Goal: Communication & Community: Answer question/provide support

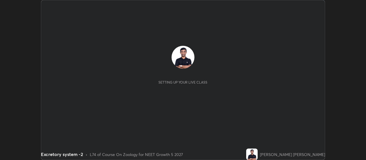
scroll to position [160, 365]
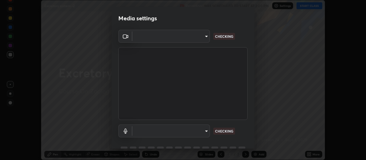
type input "80c3748f7047bfa8a2e3beb73f5809e9ad7c39e7d775a1a6b919bd05adb1d46d"
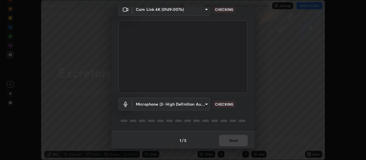
scroll to position [28, 0]
click at [208, 105] on body "Erase all Excretory system -2 Recording WAS SCHEDULED TO START AT 2:00 PM Setti…" at bounding box center [183, 80] width 366 height 160
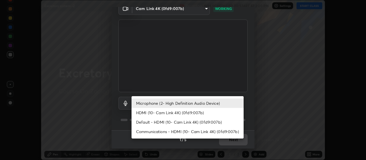
click at [190, 112] on li "HDMI (10- Cam Link 4K) (0fd9:007b)" at bounding box center [187, 112] width 112 height 9
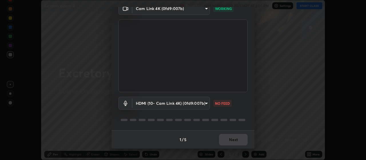
click at [206, 105] on body "Erase all Excretory system -2 Recording WAS SCHEDULED TO START AT 2:00 PM Setti…" at bounding box center [183, 80] width 366 height 160
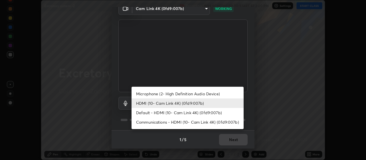
click at [213, 120] on li "Communications - HDMI (10- Cam Link 4K) (0fd9:007b)" at bounding box center [187, 121] width 112 height 9
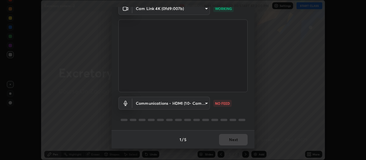
click at [208, 102] on body "Erase all Excretory system -2 Recording WAS SCHEDULED TO START AT 2:00 PM Setti…" at bounding box center [183, 80] width 366 height 160
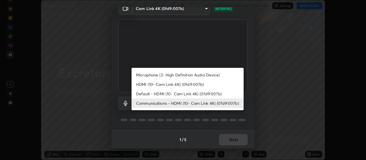
click at [215, 92] on li "Default - HDMI (10- Cam Link 4K) (0fd9:007b)" at bounding box center [187, 93] width 112 height 9
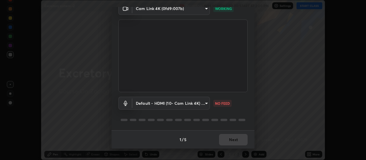
click at [205, 104] on body "Erase all Excretory system -2 Recording WAS SCHEDULED TO START AT 2:00 PM Setti…" at bounding box center [183, 80] width 366 height 160
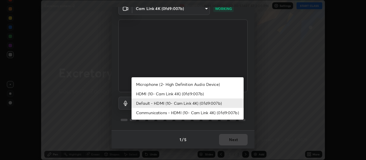
click at [202, 92] on li "HDMI (10- Cam Link 4K) (0fd9:007b)" at bounding box center [187, 93] width 112 height 9
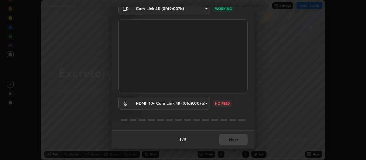
click at [206, 103] on body "Erase all Excretory system -2 Recording WAS SCHEDULED TO START AT 2:00 PM Setti…" at bounding box center [183, 80] width 366 height 160
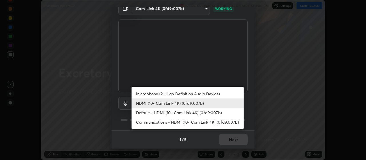
click at [218, 123] on li "Communications - HDMI (10- Cam Link 4K) (0fd9:007b)" at bounding box center [187, 121] width 112 height 9
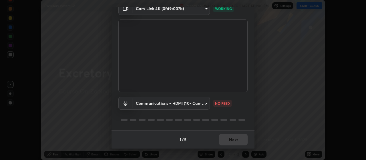
click at [206, 103] on body "Erase all Excretory system -2 Recording WAS SCHEDULED TO START AT 2:00 PM Setti…" at bounding box center [183, 80] width 366 height 160
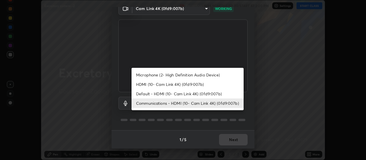
click at [218, 94] on li "Default - HDMI (10- Cam Link 4K) (0fd9:007b)" at bounding box center [187, 93] width 112 height 9
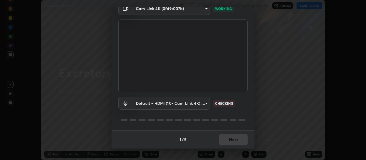
click at [207, 102] on body "Erase all Excretory system -2 Recording WAS SCHEDULED TO START AT 2:00 PM Setti…" at bounding box center [183, 80] width 366 height 160
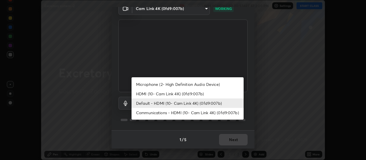
click at [201, 92] on li "HDMI (10- Cam Link 4K) (0fd9:007b)" at bounding box center [187, 93] width 112 height 9
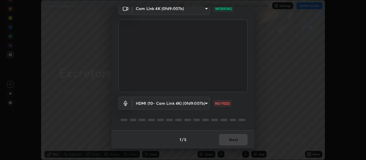
click at [208, 102] on body "Erase all Excretory system -2 Recording WAS SCHEDULED TO START AT 2:00 PM Setti…" at bounding box center [183, 80] width 366 height 160
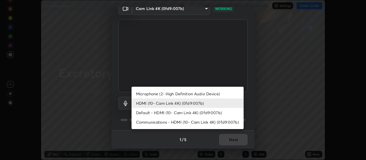
click at [221, 93] on li "Microphone (2- High Definition Audio Device)" at bounding box center [187, 93] width 112 height 9
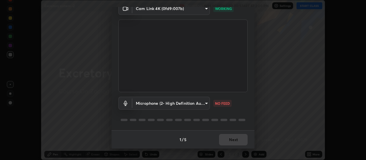
click at [207, 103] on body "Erase all Excretory system -2 Recording WAS SCHEDULED TO START AT 2:00 PM Setti…" at bounding box center [183, 80] width 366 height 160
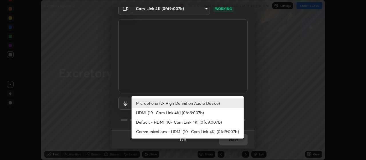
click at [218, 122] on li "Default - HDMI (10- Cam Link 4K) (0fd9:007b)" at bounding box center [187, 121] width 112 height 9
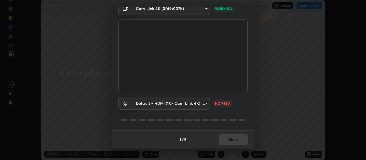
click at [201, 105] on body "Erase all Excretory system -2 Recording WAS SCHEDULED TO START AT 2:00 PM Setti…" at bounding box center [183, 80] width 366 height 160
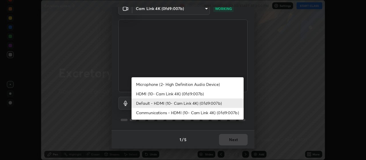
click at [175, 114] on li "Communications - HDMI (10- Cam Link 4K) (0fd9:007b)" at bounding box center [187, 112] width 112 height 9
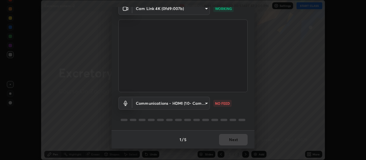
click at [161, 104] on body "Erase all Excretory system -2 Recording WAS SCHEDULED TO START AT 2:00 PM Setti…" at bounding box center [183, 80] width 366 height 160
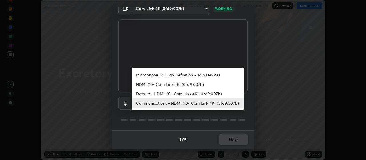
click at [157, 92] on li "Default - HDMI (10- Cam Link 4K) (0fd9:007b)" at bounding box center [187, 93] width 112 height 9
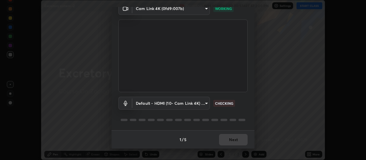
click at [160, 103] on body "Erase all Excretory system -2 Recording WAS SCHEDULED TO START AT 2:00 PM Setti…" at bounding box center [183, 80] width 366 height 160
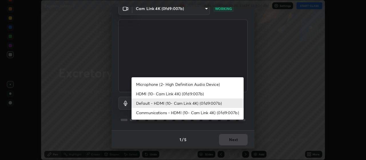
click at [158, 92] on li "HDMI (10- Cam Link 4K) (0fd9:007b)" at bounding box center [187, 93] width 112 height 9
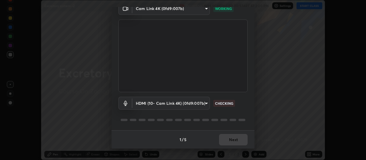
click at [164, 105] on body "Erase all Excretory system -2 Recording WAS SCHEDULED TO START AT 2:00 PM Setti…" at bounding box center [183, 80] width 366 height 160
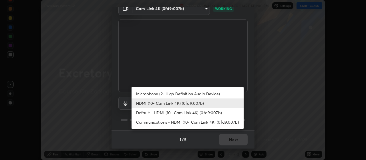
click at [157, 93] on li "Microphone (2- High Definition Audio Device)" at bounding box center [187, 93] width 112 height 9
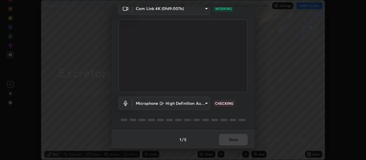
click at [162, 102] on body "Erase all Excretory system -2 Recording WAS SCHEDULED TO START AT 2:00 PM Setti…" at bounding box center [183, 80] width 366 height 160
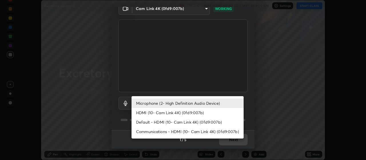
click at [148, 132] on li "Communications - HDMI (10- Cam Link 4K) (0fd9:007b)" at bounding box center [187, 131] width 112 height 9
type input "communications"
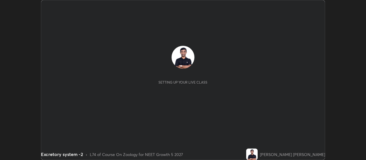
scroll to position [160, 365]
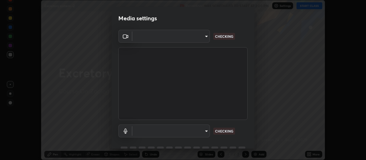
type input "80c3748f7047bfa8a2e3beb73f5809e9ad7c39e7d775a1a6b919bd05adb1d46d"
click at [189, 131] on body "Erase all Excretory system -2 Recording WAS SCHEDULED TO START AT 2:00 PM Setti…" at bounding box center [183, 80] width 366 height 160
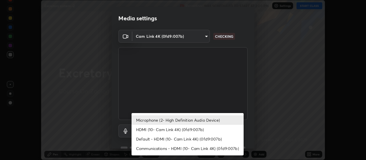
click at [211, 81] on div at bounding box center [183, 80] width 366 height 160
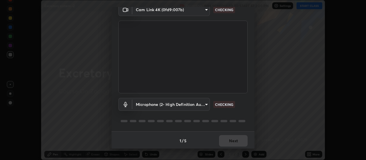
scroll to position [28, 0]
click at [198, 99] on body "Erase all Excretory system -2 Recording WAS SCHEDULED TO START AT 2:00 PM Setti…" at bounding box center [183, 80] width 366 height 160
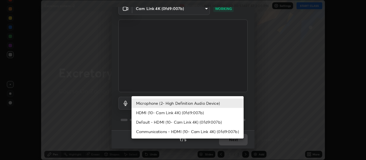
click at [155, 113] on li "HDMI (10- Cam Link 4K) (0fd9:007b)" at bounding box center [187, 112] width 112 height 9
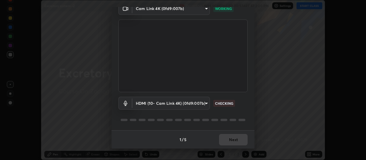
click at [152, 103] on body "Erase all Excretory system -2 Recording WAS SCHEDULED TO START AT 2:00 PM Setti…" at bounding box center [183, 80] width 366 height 160
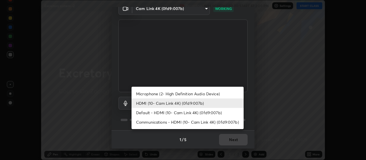
click at [150, 113] on li "Default - HDMI (10- Cam Link 4K) (0fd9:007b)" at bounding box center [187, 112] width 112 height 9
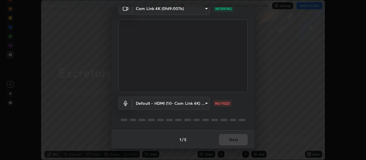
click at [204, 104] on body "Erase all Excretory system -2 Recording WAS SCHEDULED TO START AT 2:00 PM Setti…" at bounding box center [183, 80] width 366 height 160
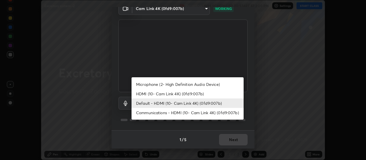
click at [184, 111] on li "Communications - HDMI (10- Cam Link 4K) (0fd9:007b)" at bounding box center [187, 112] width 112 height 9
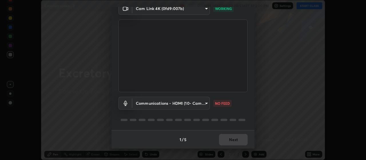
click at [165, 101] on body "Erase all Excretory system -2 Recording WAS SCHEDULED TO START AT 2:00 PM Setti…" at bounding box center [183, 80] width 366 height 160
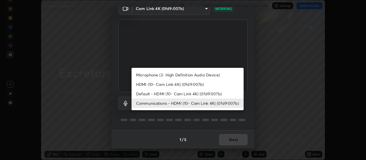
click at [164, 101] on li "Communications - HDMI (10- Cam Link 4K) (0fd9:007b)" at bounding box center [187, 102] width 112 height 9
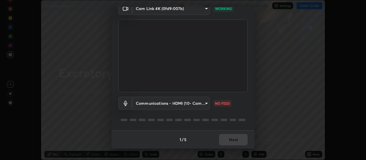
click at [163, 103] on body "Erase all Excretory system -2 Recording WAS SCHEDULED TO START AT 2:00 PM Setti…" at bounding box center [183, 80] width 366 height 160
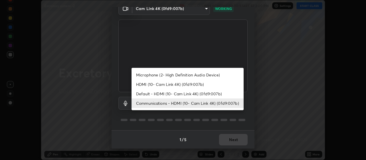
click at [169, 96] on li "Default - HDMI (10- Cam Link 4K) (0fd9:007b)" at bounding box center [187, 93] width 112 height 9
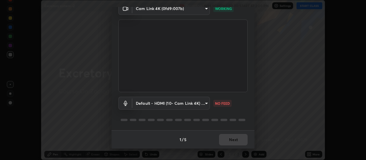
click at [165, 100] on body "Erase all Excretory system -2 Recording WAS SCHEDULED TO START AT 2:00 PM Setti…" at bounding box center [183, 80] width 366 height 160
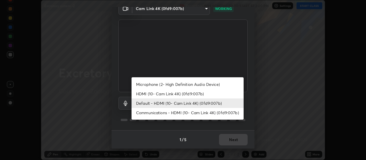
click at [171, 84] on li "Microphone (2- High Definition Audio Device)" at bounding box center [187, 83] width 112 height 9
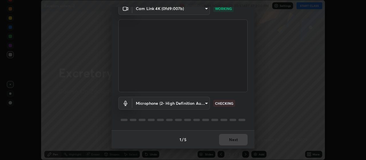
click at [172, 99] on body "Erase all Excretory system -2 Recording WAS SCHEDULED TO START AT 2:00 PM Setti…" at bounding box center [183, 80] width 366 height 160
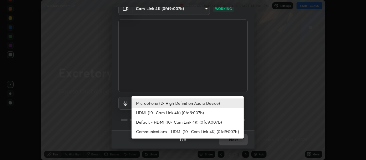
click at [166, 110] on li "HDMI (10- Cam Link 4K) (0fd9:007b)" at bounding box center [187, 112] width 112 height 9
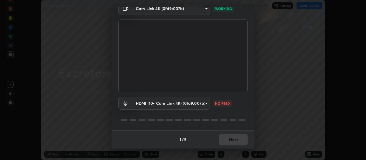
click at [158, 104] on body "Erase all Excretory system -2 Recording WAS SCHEDULED TO START AT 2:00 PM Setti…" at bounding box center [183, 80] width 366 height 160
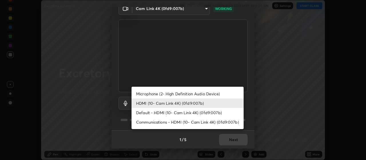
click at [157, 115] on li "Default - HDMI (10- Cam Link 4K) (0fd9:007b)" at bounding box center [187, 112] width 112 height 9
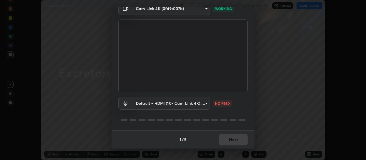
click at [161, 114] on li "Communications - HDMI (10- Cam Link 4K) (0fd9:007b)" at bounding box center [173, 113] width 84 height 5
click at [187, 105] on body "Erase all Excretory system -2 Recording WAS SCHEDULED TO START AT 2:00 PM Setti…" at bounding box center [183, 80] width 366 height 160
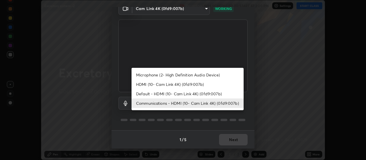
click at [159, 94] on li "Default - HDMI (10- Cam Link 4K) (0fd9:007b)" at bounding box center [187, 93] width 112 height 9
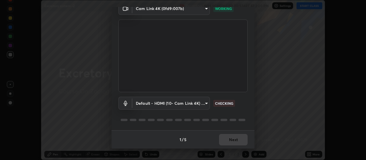
click at [174, 102] on body "Erase all Excretory system -2 Recording WAS SCHEDULED TO START AT 2:00 PM Setti…" at bounding box center [183, 80] width 366 height 160
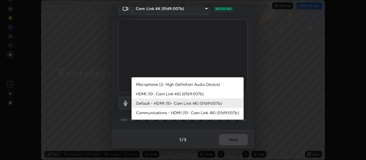
click at [158, 93] on li "HDMI (10- Cam Link 4K) (0fd9:007b)" at bounding box center [187, 93] width 112 height 9
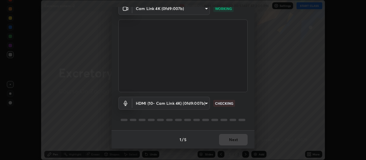
click at [171, 101] on body "Erase all Excretory system -2 Recording WAS SCHEDULED TO START AT 2:00 PM Setti…" at bounding box center [183, 80] width 366 height 160
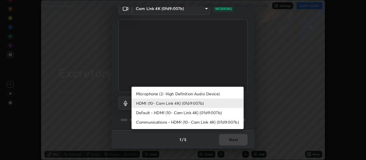
click at [160, 95] on li "Microphone (2- High Definition Audio Device)" at bounding box center [187, 93] width 112 height 9
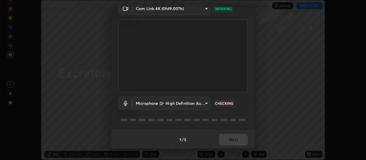
click at [197, 103] on body "Erase all Excretory system -2 Recording WAS SCHEDULED TO START AT 2:00 PM Setti…" at bounding box center [183, 80] width 366 height 160
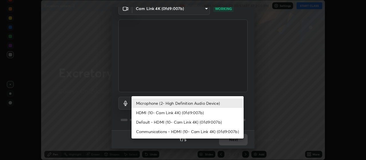
click at [167, 132] on li "Communications - HDMI (10- Cam Link 4K) (0fd9:007b)" at bounding box center [187, 131] width 112 height 9
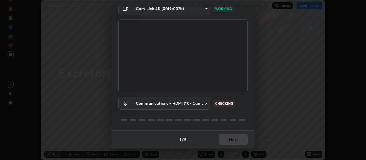
type input "communications"
click at [273, 110] on div "Media settings Cam Link 4K (0fd9:007b) 80c3748f7047bfa8a2e3beb73f5809e9ad7c39e7…" at bounding box center [183, 80] width 366 height 160
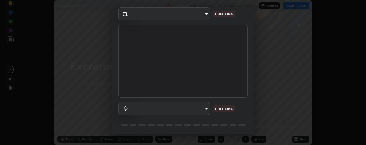
scroll to position [34, 0]
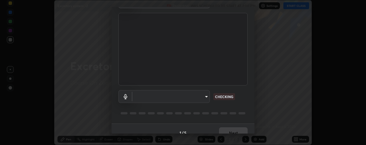
type input "80c3748f7047bfa8a2e3beb73f5809e9ad7c39e7d775a1a6b919bd05adb1d46d"
click at [201, 95] on body "Erase all Excretory system -2 Recording WAS SCHEDULED TO START AT 2:00 PM Setti…" at bounding box center [183, 72] width 366 height 145
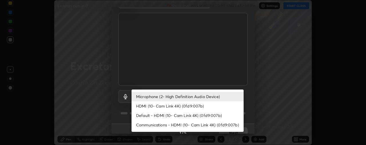
click at [164, 123] on li "Communications - HDMI (10- Cam Link 4K) (0fd9:007b)" at bounding box center [187, 124] width 112 height 9
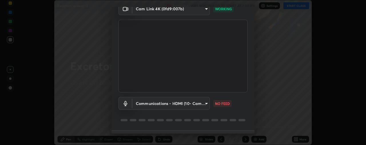
scroll to position [25, 0]
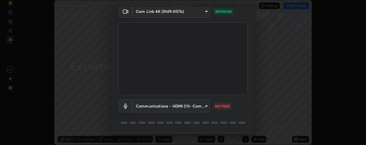
click at [200, 105] on body "Erase all Excretory system -2 Recording WAS SCHEDULED TO START AT 2:00 PM Setti…" at bounding box center [183, 72] width 366 height 145
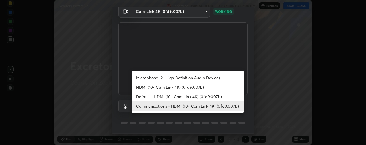
click at [196, 94] on li "Default - HDMI (10- Cam Link 4K) (0fd9:007b)" at bounding box center [187, 96] width 112 height 9
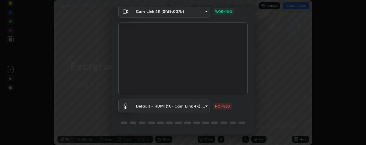
click at [192, 107] on body "Erase all Excretory system -2 Recording WAS SCHEDULED TO START AT 2:00 PM Setti…" at bounding box center [183, 72] width 366 height 145
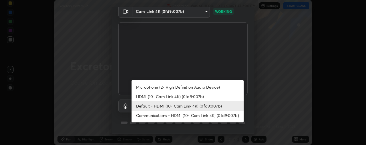
click at [181, 96] on li "HDMI (10- Cam Link 4K) (0fd9:007b)" at bounding box center [187, 96] width 112 height 9
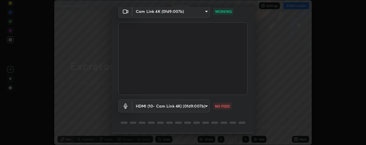
click at [195, 104] on body "Erase all Excretory system -2 Recording WAS SCHEDULED TO START AT 2:00 PM Setti…" at bounding box center [183, 72] width 366 height 145
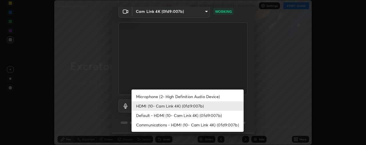
click at [153, 106] on li "HDMI (10- Cam Link 4K) (0fd9:007b)" at bounding box center [187, 105] width 112 height 9
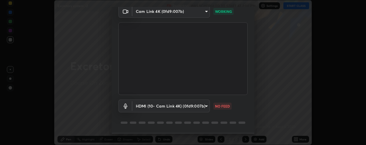
click at [196, 10] on body "Erase all Excretory system -2 Recording WAS SCHEDULED TO START AT 2:00 PM Setti…" at bounding box center [183, 72] width 366 height 145
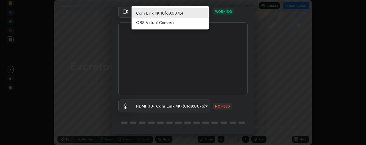
scroll to position [23, 0]
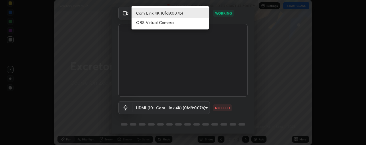
click at [182, 12] on li "Cam Link 4K (0fd9:007b)" at bounding box center [169, 12] width 77 height 9
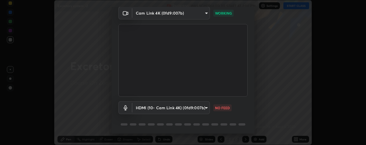
click at [173, 103] on body "Erase all Excretory system -2 Recording WAS SCHEDULED TO START AT 2:00 PM Setti…" at bounding box center [183, 72] width 366 height 145
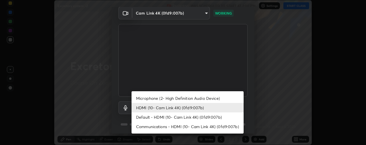
click at [189, 103] on li "HDMI (10- Cam Link 4K) (0fd9:007b)" at bounding box center [187, 107] width 112 height 9
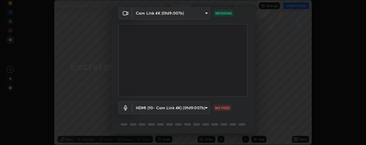
click at [191, 108] on body "Erase all Excretory system -2 Recording WAS SCHEDULED TO START AT 2:00 PM Setti…" at bounding box center [183, 72] width 366 height 145
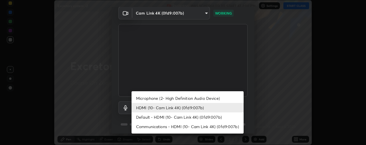
click at [193, 97] on li "Microphone (2- High Definition Audio Device)" at bounding box center [187, 97] width 112 height 9
type input "04304df582d3fb9e914b98a99a30fc8828bda1270300df0408f8e04cb60530a5"
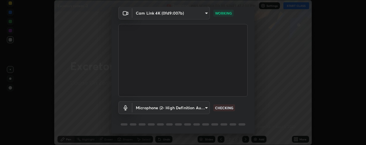
scroll to position [43, 0]
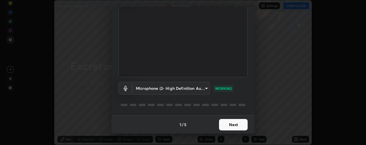
click at [183, 93] on body "Erase all Excretory system -2 Recording WAS SCHEDULED TO START AT 2:00 PM Setti…" at bounding box center [183, 72] width 366 height 145
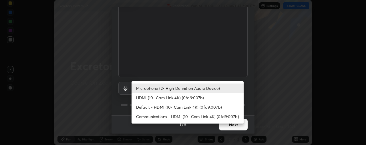
click at [184, 66] on div at bounding box center [183, 72] width 366 height 145
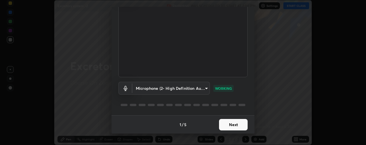
click at [231, 125] on button "Next" at bounding box center [233, 124] width 29 height 11
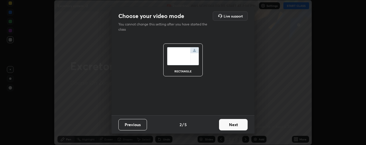
scroll to position [0, 0]
click at [236, 125] on button "Next" at bounding box center [233, 124] width 29 height 11
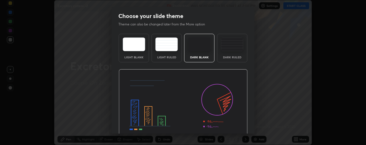
scroll to position [27, 0]
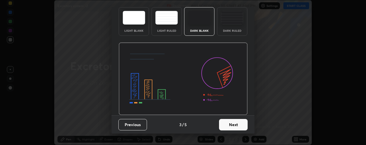
click at [234, 123] on button "Next" at bounding box center [233, 124] width 29 height 11
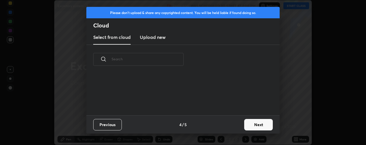
click at [255, 122] on button "Next" at bounding box center [258, 124] width 29 height 11
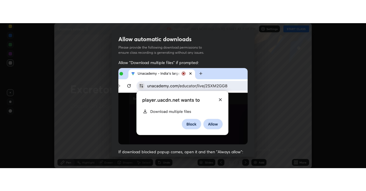
scroll to position [159, 0]
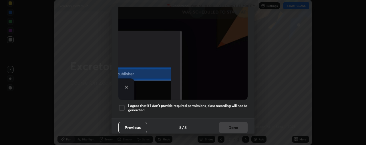
click at [119, 104] on div at bounding box center [121, 107] width 7 height 7
click at [240, 128] on button "Done" at bounding box center [233, 127] width 29 height 11
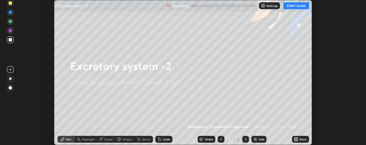
click at [299, 138] on div "More" at bounding box center [300, 139] width 17 height 7
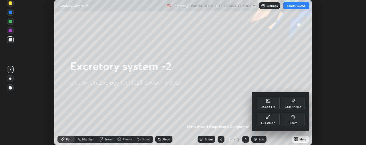
click at [269, 121] on div "Full screen" at bounding box center [268, 122] width 14 height 3
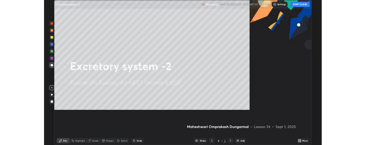
scroll to position [191, 366]
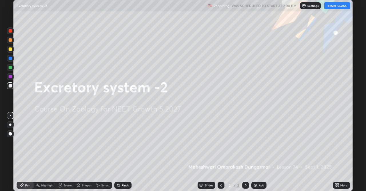
click at [338, 5] on button "START CLASS" at bounding box center [337, 5] width 26 height 7
click at [336, 5] on button "START CLASS" at bounding box center [337, 5] width 26 height 7
click at [338, 5] on button "START CLASS" at bounding box center [337, 5] width 26 height 7
click at [254, 145] on img at bounding box center [255, 185] width 5 height 5
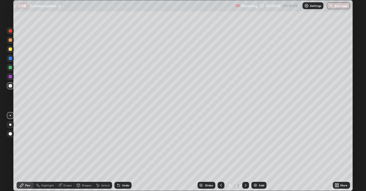
click at [10, 49] on div at bounding box center [10, 48] width 3 height 3
click at [118, 145] on icon at bounding box center [118, 185] width 2 height 2
click at [117, 145] on icon at bounding box center [118, 185] width 2 height 2
click at [9, 68] on div at bounding box center [10, 67] width 3 height 3
click at [9, 59] on div at bounding box center [10, 58] width 3 height 3
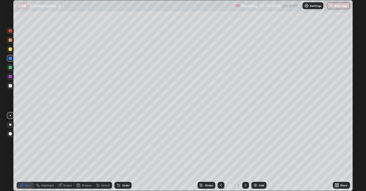
click at [10, 39] on div at bounding box center [10, 39] width 3 height 3
click at [10, 59] on div at bounding box center [10, 58] width 3 height 3
click at [12, 76] on div at bounding box center [10, 76] width 7 height 7
click at [10, 31] on div at bounding box center [10, 30] width 3 height 3
click at [10, 58] on div at bounding box center [10, 58] width 3 height 3
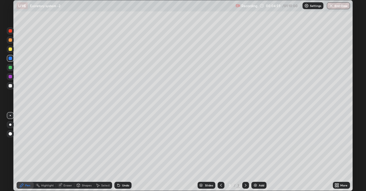
click at [10, 31] on div at bounding box center [10, 30] width 3 height 3
click at [8, 33] on div at bounding box center [10, 30] width 7 height 7
click at [10, 39] on div at bounding box center [10, 39] width 3 height 3
click at [9, 59] on div at bounding box center [10, 58] width 3 height 3
click at [10, 33] on div at bounding box center [10, 30] width 7 height 7
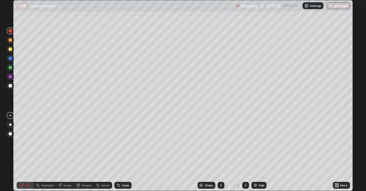
click at [10, 59] on div at bounding box center [10, 58] width 3 height 3
click at [8, 48] on div at bounding box center [10, 49] width 7 height 7
click at [45, 145] on div "Highlight" at bounding box center [47, 185] width 13 height 3
click at [9, 145] on icon at bounding box center [10, 165] width 5 height 5
click at [8, 29] on div at bounding box center [10, 30] width 7 height 7
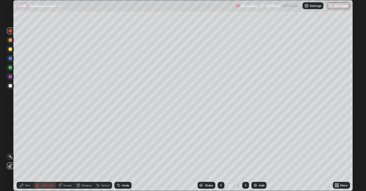
click at [10, 61] on div at bounding box center [10, 58] width 7 height 7
click at [9, 32] on div at bounding box center [10, 30] width 3 height 3
click at [10, 31] on div at bounding box center [10, 30] width 3 height 3
click at [25, 145] on div "Pen" at bounding box center [25, 185] width 17 height 7
click at [11, 59] on div at bounding box center [10, 58] width 3 height 3
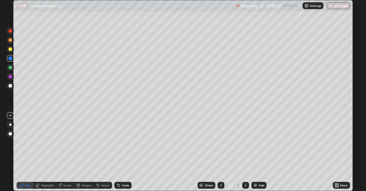
click at [9, 30] on div at bounding box center [10, 30] width 3 height 3
click at [253, 145] on img at bounding box center [255, 185] width 5 height 5
click at [79, 145] on icon at bounding box center [78, 185] width 5 height 5
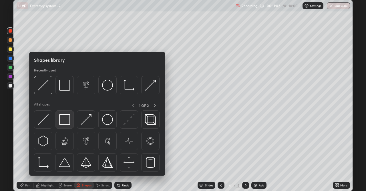
click at [64, 121] on img at bounding box center [64, 119] width 11 height 11
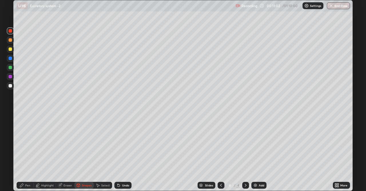
click at [9, 85] on div at bounding box center [10, 85] width 3 height 3
click at [25, 145] on div "Pen" at bounding box center [25, 185] width 17 height 7
click at [123, 145] on div "Undo" at bounding box center [125, 185] width 7 height 3
click at [10, 49] on div at bounding box center [10, 48] width 3 height 3
click at [118, 145] on icon at bounding box center [118, 185] width 2 height 2
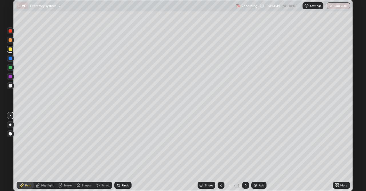
click at [11, 125] on div at bounding box center [10, 124] width 7 height 7
click at [11, 85] on div at bounding box center [10, 85] width 3 height 3
click at [95, 145] on icon at bounding box center [97, 185] width 5 height 5
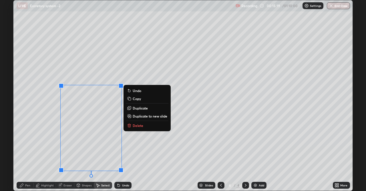
click at [42, 145] on div "0 ° Undo Copy Duplicate Duplicate to new slide Delete" at bounding box center [182, 95] width 339 height 190
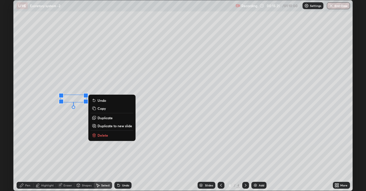
click at [36, 141] on div "0 ° Undo Copy Duplicate Duplicate to new slide Delete" at bounding box center [182, 95] width 339 height 190
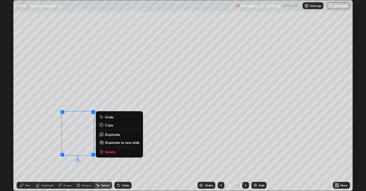
click at [49, 145] on div "0 ° Undo Copy Duplicate Duplicate to new slide Delete" at bounding box center [182, 95] width 339 height 190
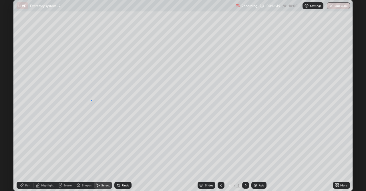
click at [91, 100] on div "0 ° Undo Copy Duplicate Duplicate to new slide Delete" at bounding box center [182, 95] width 339 height 190
click at [17, 145] on div "Pen" at bounding box center [25, 185] width 17 height 7
click at [10, 48] on div at bounding box center [10, 48] width 3 height 3
click at [103, 145] on div "Select" at bounding box center [105, 185] width 9 height 3
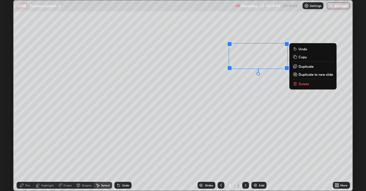
click at [301, 85] on p "Delete" at bounding box center [303, 83] width 11 height 5
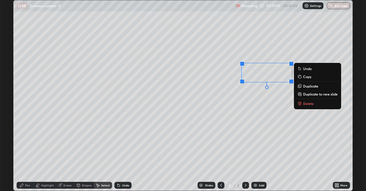
click at [305, 102] on p "Delete" at bounding box center [308, 103] width 11 height 5
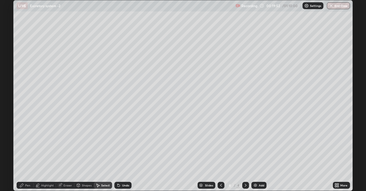
click at [22, 145] on icon at bounding box center [21, 185] width 5 height 5
click at [118, 145] on icon at bounding box center [118, 185] width 2 height 2
click at [117, 145] on icon at bounding box center [118, 185] width 2 height 2
click at [10, 115] on div at bounding box center [10, 115] width 1 height 1
click at [11, 87] on div at bounding box center [10, 85] width 3 height 3
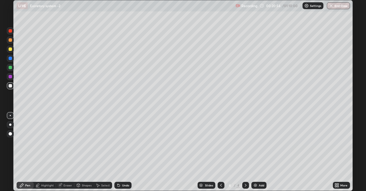
click at [10, 67] on div at bounding box center [10, 67] width 3 height 3
click at [8, 48] on div at bounding box center [10, 49] width 7 height 7
click at [10, 68] on div at bounding box center [10, 67] width 3 height 3
click at [116, 145] on div "Undo" at bounding box center [122, 185] width 17 height 7
click at [335, 145] on icon at bounding box center [335, 185] width 1 height 1
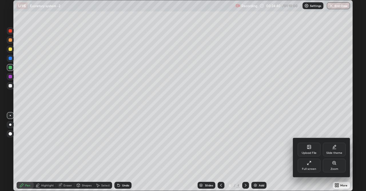
click at [309, 145] on icon at bounding box center [308, 163] width 5 height 5
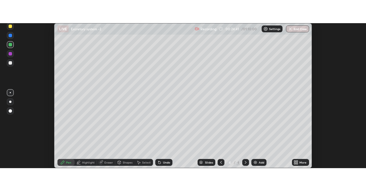
scroll to position [28419, 28198]
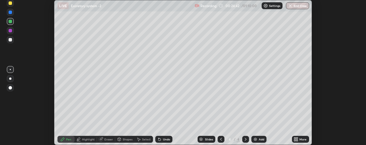
click at [297, 138] on icon at bounding box center [296, 137] width 1 height 1
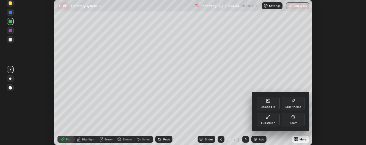
click at [271, 116] on div "Full screen" at bounding box center [268, 120] width 23 height 14
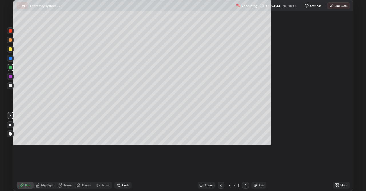
scroll to position [191, 366]
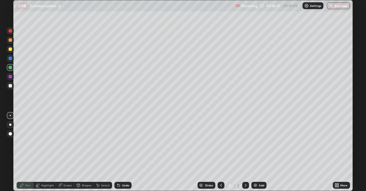
click at [254, 145] on img at bounding box center [255, 185] width 5 height 5
click at [12, 86] on div at bounding box center [10, 85] width 3 height 3
click at [10, 123] on div at bounding box center [10, 124] width 2 height 2
click at [119, 145] on icon at bounding box center [118, 185] width 5 height 5
click at [99, 145] on icon at bounding box center [97, 185] width 5 height 5
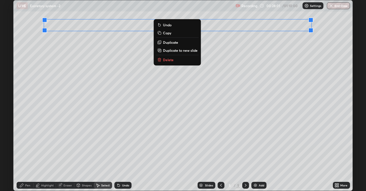
click at [132, 60] on div "0 ° Undo Copy Duplicate Duplicate to new slide Delete" at bounding box center [182, 95] width 339 height 190
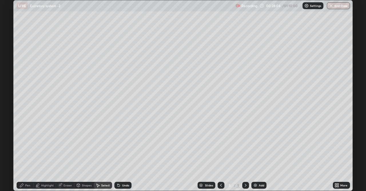
click at [28, 145] on div "Pen" at bounding box center [25, 185] width 17 height 7
click at [10, 115] on div at bounding box center [10, 115] width 1 height 1
click at [9, 77] on div at bounding box center [10, 76] width 3 height 3
click at [63, 145] on div "Eraser" at bounding box center [65, 185] width 18 height 7
click at [25, 145] on div "Pen" at bounding box center [25, 185] width 17 height 7
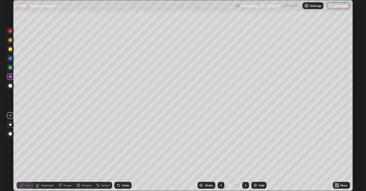
click at [11, 125] on div at bounding box center [10, 124] width 2 height 2
click at [10, 68] on div at bounding box center [10, 67] width 3 height 3
click at [9, 50] on div at bounding box center [10, 48] width 3 height 3
click at [10, 115] on div at bounding box center [10, 115] width 1 height 1
click at [63, 145] on div "Eraser" at bounding box center [67, 185] width 9 height 3
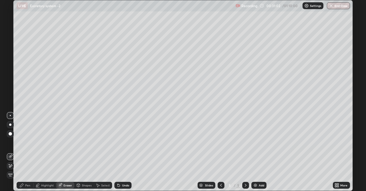
click at [21, 145] on icon at bounding box center [21, 184] width 3 height 3
click at [118, 145] on icon at bounding box center [118, 185] width 2 height 2
click at [65, 145] on div "Eraser" at bounding box center [67, 185] width 9 height 3
click at [23, 145] on icon at bounding box center [21, 185] width 5 height 5
click at [121, 145] on div "Undo" at bounding box center [122, 185] width 17 height 7
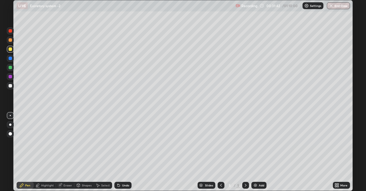
click at [10, 40] on div at bounding box center [10, 39] width 3 height 3
click at [62, 145] on icon at bounding box center [60, 185] width 5 height 5
click at [21, 145] on icon at bounding box center [21, 184] width 3 height 3
click at [118, 145] on icon at bounding box center [118, 185] width 2 height 2
click at [61, 145] on div "Eraser" at bounding box center [65, 185] width 18 height 7
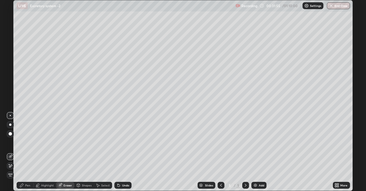
click at [23, 145] on div "Pen" at bounding box center [25, 185] width 17 height 7
click at [10, 115] on div at bounding box center [10, 115] width 1 height 1
click at [10, 50] on div at bounding box center [10, 48] width 3 height 3
click at [9, 41] on div at bounding box center [10, 39] width 3 height 3
click at [9, 52] on div at bounding box center [10, 49] width 7 height 7
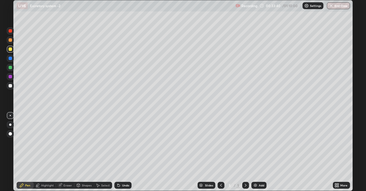
click at [10, 40] on div at bounding box center [10, 39] width 3 height 3
click at [67, 145] on div "Eraser" at bounding box center [67, 185] width 9 height 3
click at [23, 145] on div "Pen" at bounding box center [25, 185] width 17 height 7
click at [65, 145] on div "Eraser" at bounding box center [65, 185] width 18 height 7
click at [24, 145] on icon at bounding box center [21, 185] width 5 height 5
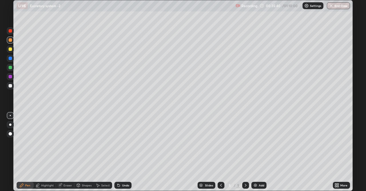
click at [12, 68] on div at bounding box center [10, 67] width 7 height 7
click at [10, 58] on div at bounding box center [10, 58] width 3 height 3
click at [255, 145] on div "Add" at bounding box center [258, 185] width 15 height 7
click at [83, 145] on div "Shapes" at bounding box center [87, 185] width 10 height 3
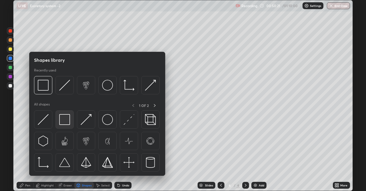
click at [66, 121] on img at bounding box center [64, 119] width 11 height 11
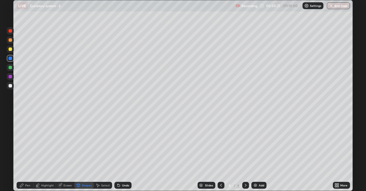
click at [27, 145] on div "Pen" at bounding box center [25, 185] width 17 height 7
click at [9, 88] on div at bounding box center [10, 85] width 7 height 7
click at [11, 67] on div at bounding box center [10, 67] width 3 height 3
click at [7, 50] on div at bounding box center [10, 49] width 7 height 7
click at [11, 68] on div at bounding box center [10, 67] width 3 height 3
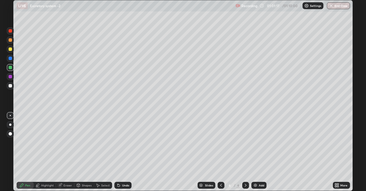
click at [10, 48] on div at bounding box center [10, 48] width 3 height 3
click at [340, 6] on button "End Class" at bounding box center [337, 5] width 23 height 7
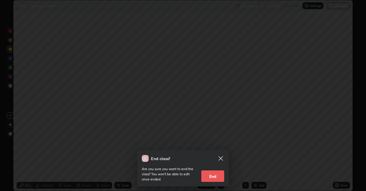
click at [218, 145] on button "End" at bounding box center [212, 175] width 23 height 11
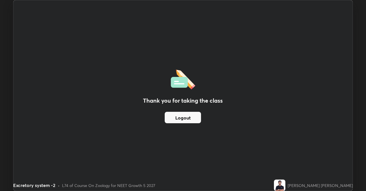
click at [189, 121] on button "Logout" at bounding box center [183, 117] width 36 height 11
click at [191, 117] on button "Logout" at bounding box center [183, 117] width 36 height 11
